Goal: Book appointment/travel/reservation

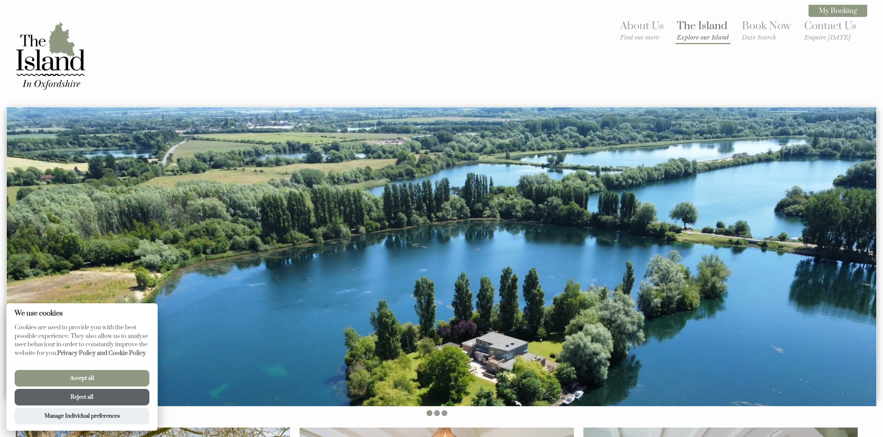
click at [687, 29] on link "The Island Explore our Island" at bounding box center [703, 30] width 52 height 22
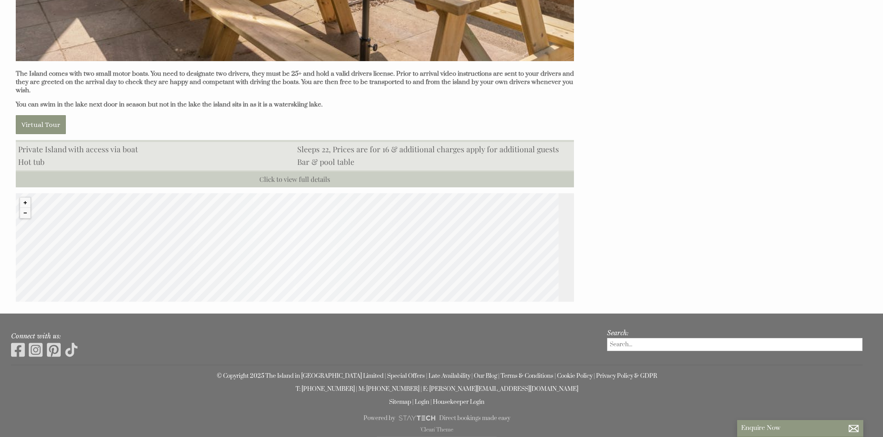
scroll to position [796, 0]
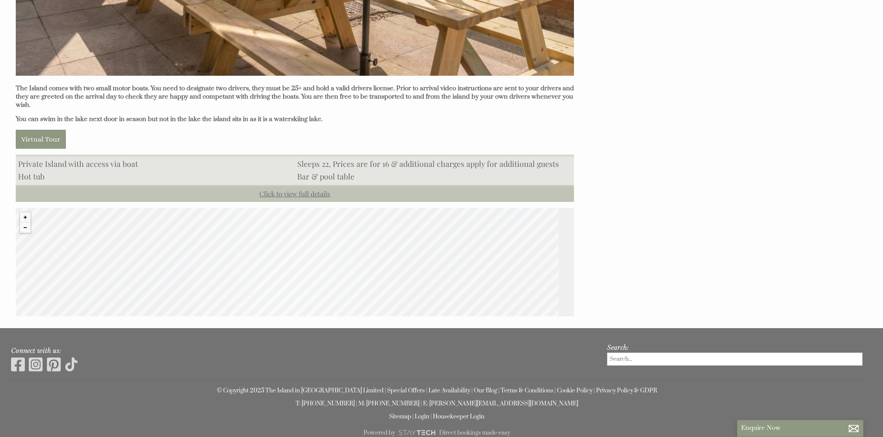
click at [328, 185] on link "Click to view full details" at bounding box center [295, 193] width 558 height 17
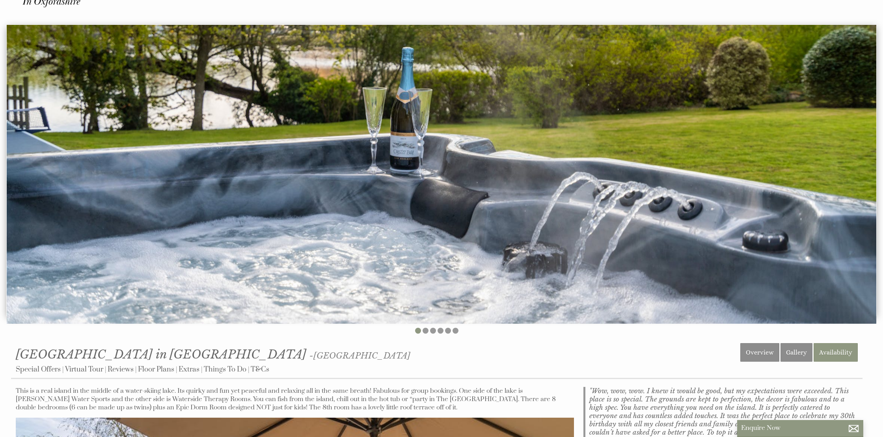
scroll to position [0, 0]
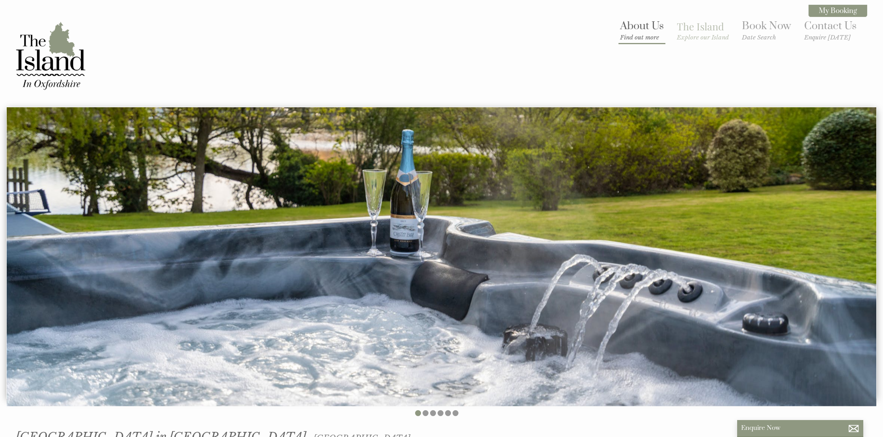
click at [640, 33] on link "About Us Find out more" at bounding box center [642, 30] width 44 height 22
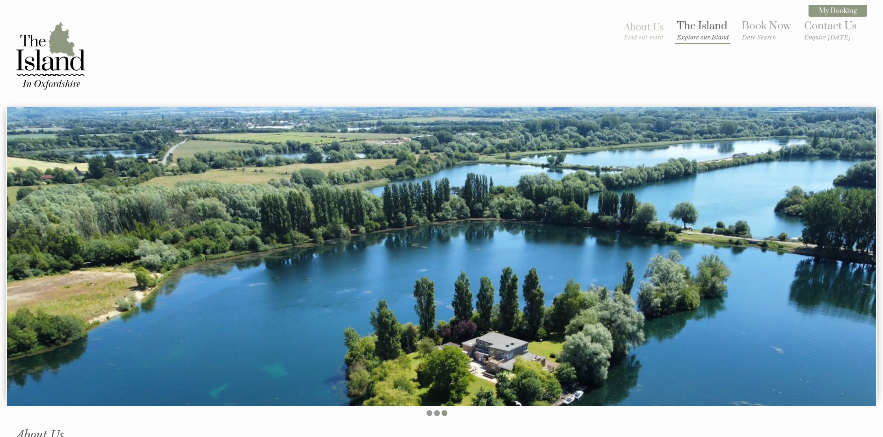
click at [694, 28] on link "The Island Explore our Island" at bounding box center [703, 30] width 52 height 22
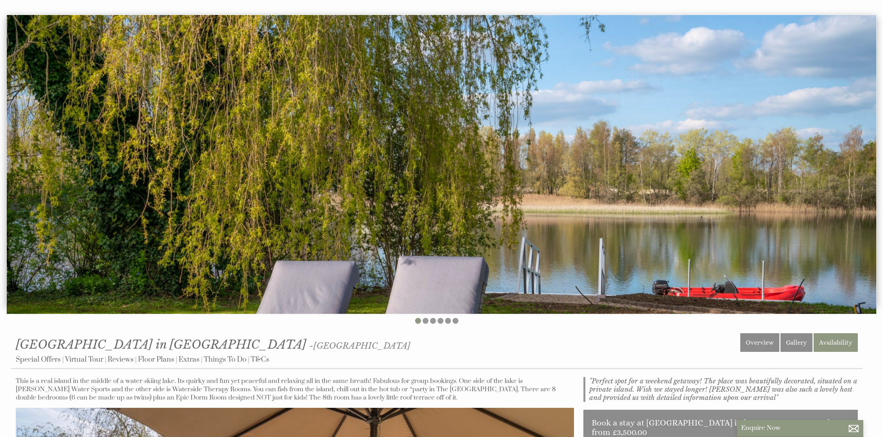
scroll to position [86, 0]
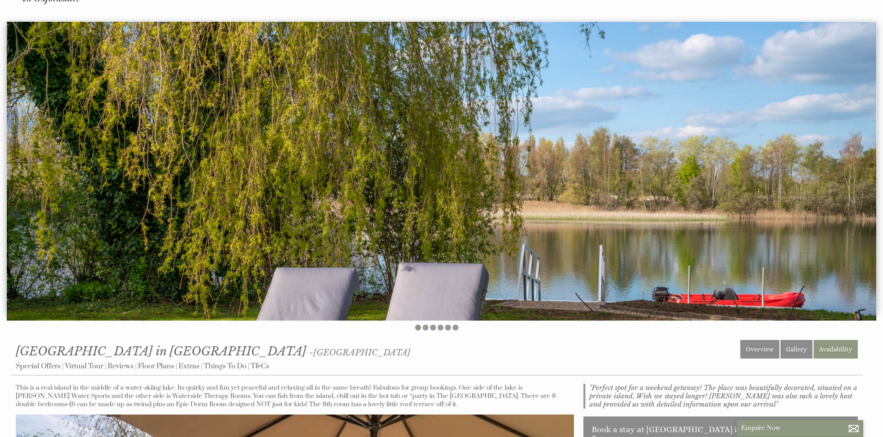
click at [595, 175] on img at bounding box center [442, 171] width 870 height 298
click at [424, 328] on li at bounding box center [426, 327] width 6 height 6
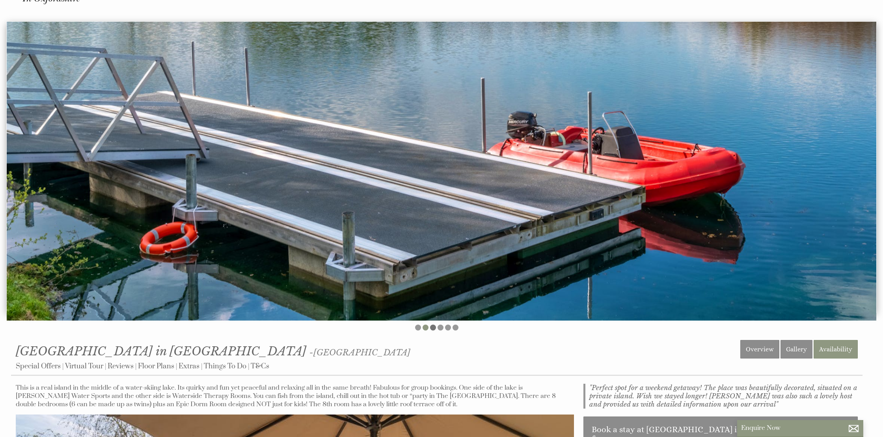
click at [433, 327] on li at bounding box center [433, 327] width 6 height 6
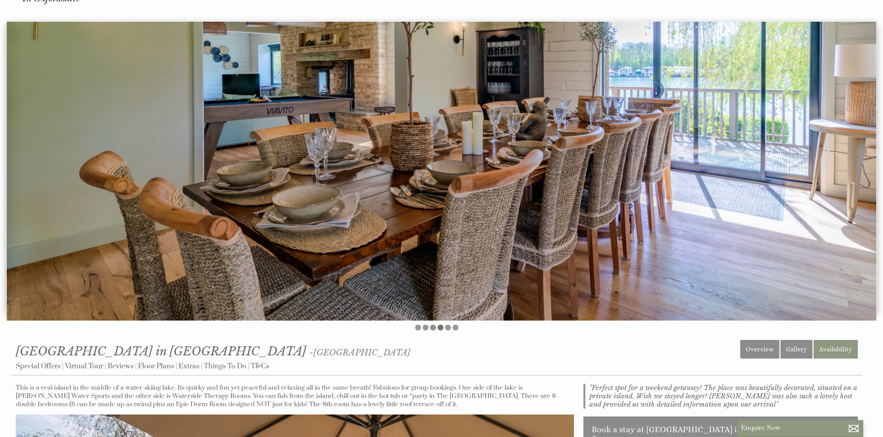
click at [439, 327] on li at bounding box center [441, 327] width 6 height 6
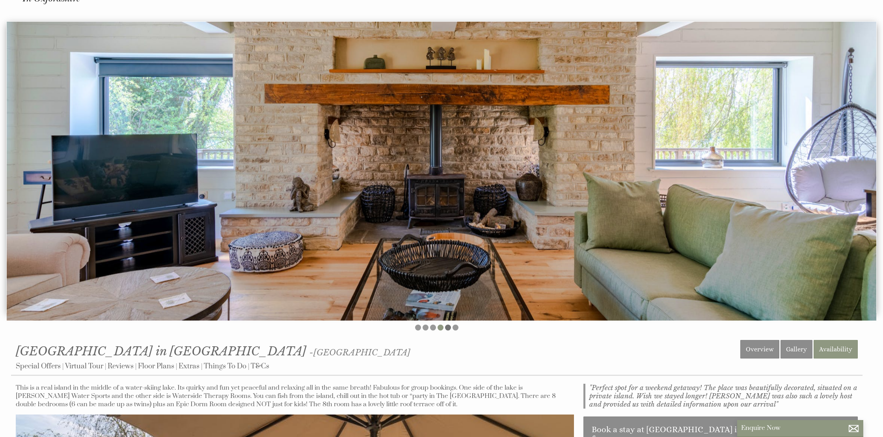
click at [446, 327] on li at bounding box center [448, 327] width 6 height 6
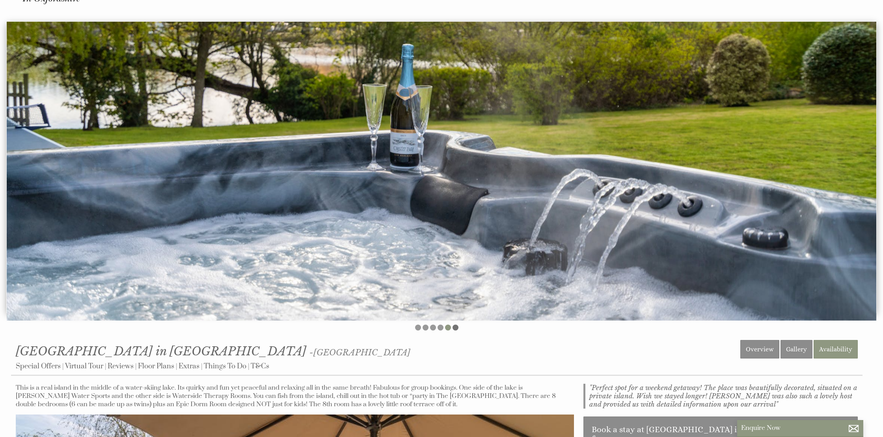
click at [453, 327] on li at bounding box center [456, 327] width 6 height 6
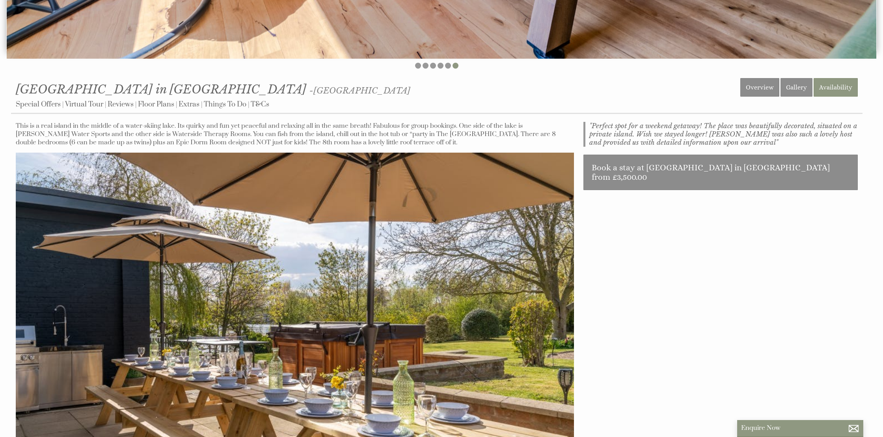
scroll to position [351, 0]
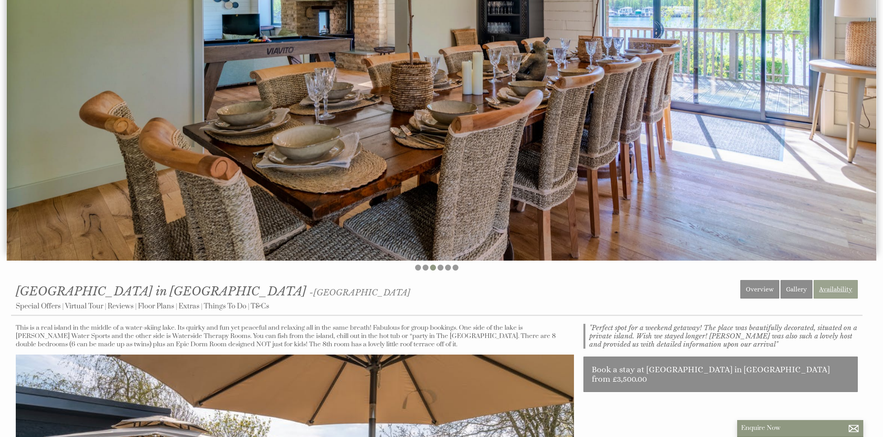
click at [826, 290] on link "Availability" at bounding box center [836, 289] width 44 height 19
